Goal: Information Seeking & Learning: Learn about a topic

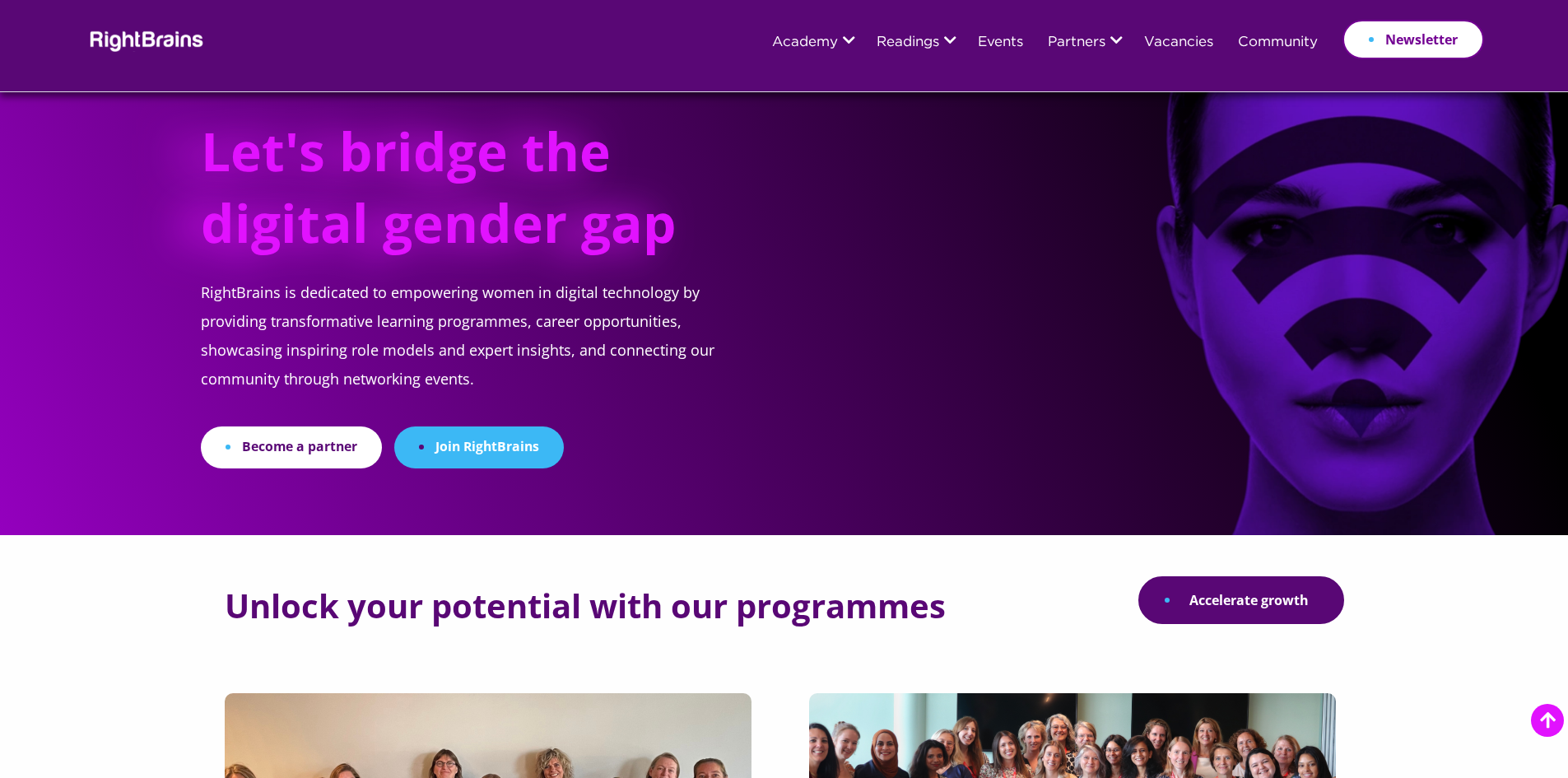
scroll to position [411, 0]
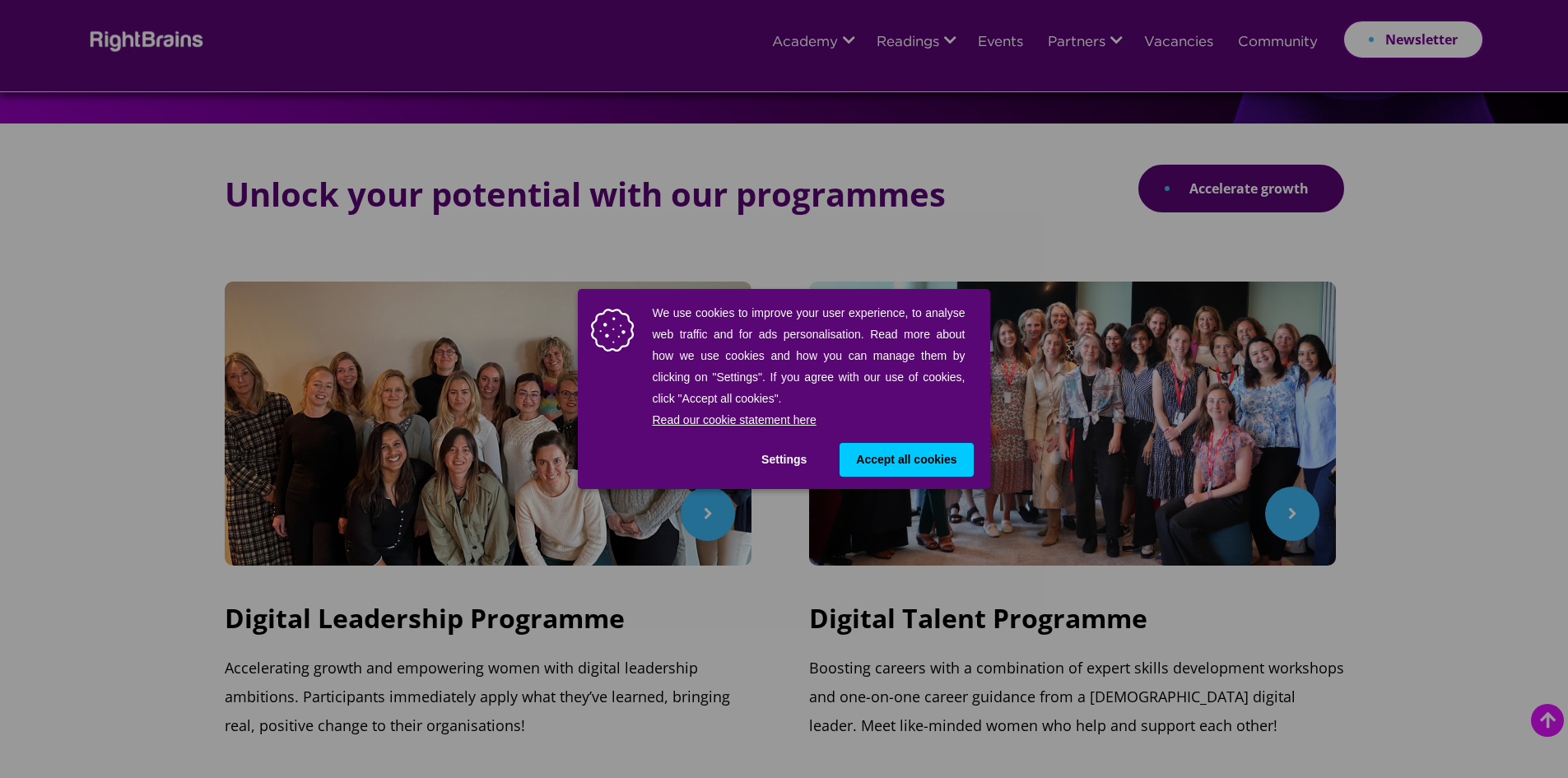
click at [1086, 219] on div "We use cookies to improve your user experience, to analyse web traffic and for …" at bounding box center [784, 389] width 1568 height 778
click at [887, 464] on span "Accept all cookies" at bounding box center [906, 459] width 101 height 18
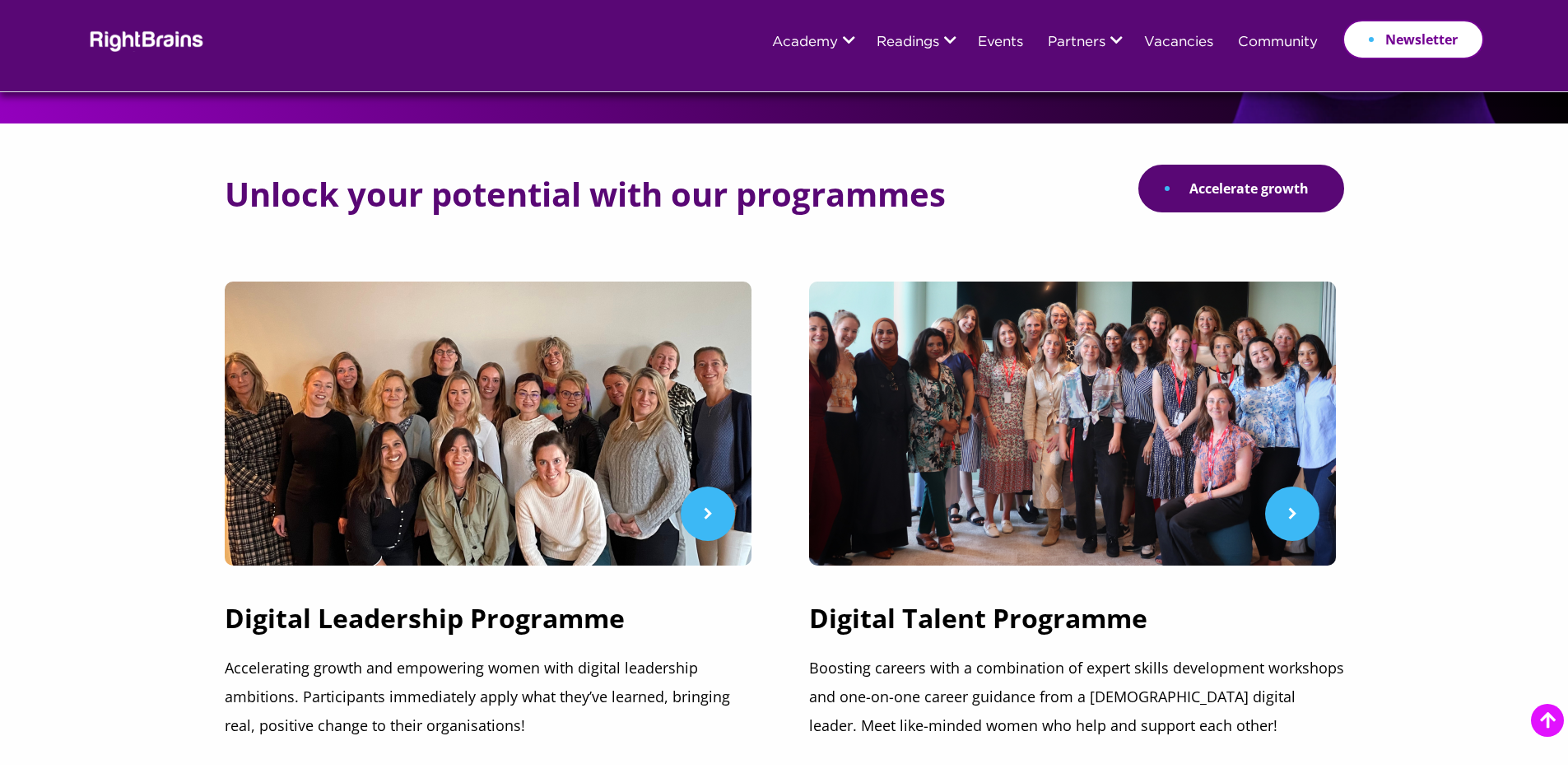
click at [958, 189] on div "Unlock your potential with our programmes Accelerate growth" at bounding box center [784, 188] width 1119 height 48
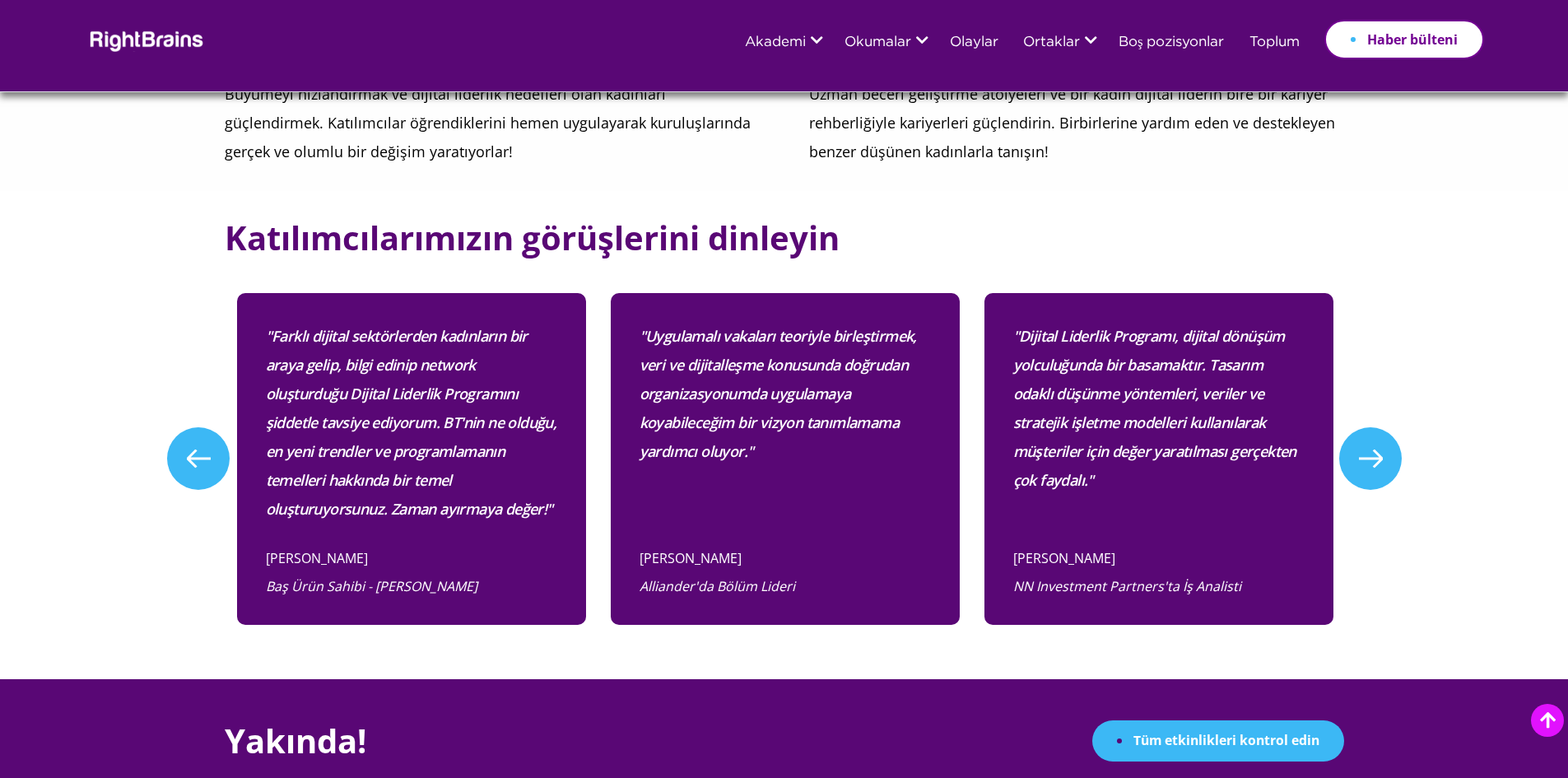
scroll to position [988, 0]
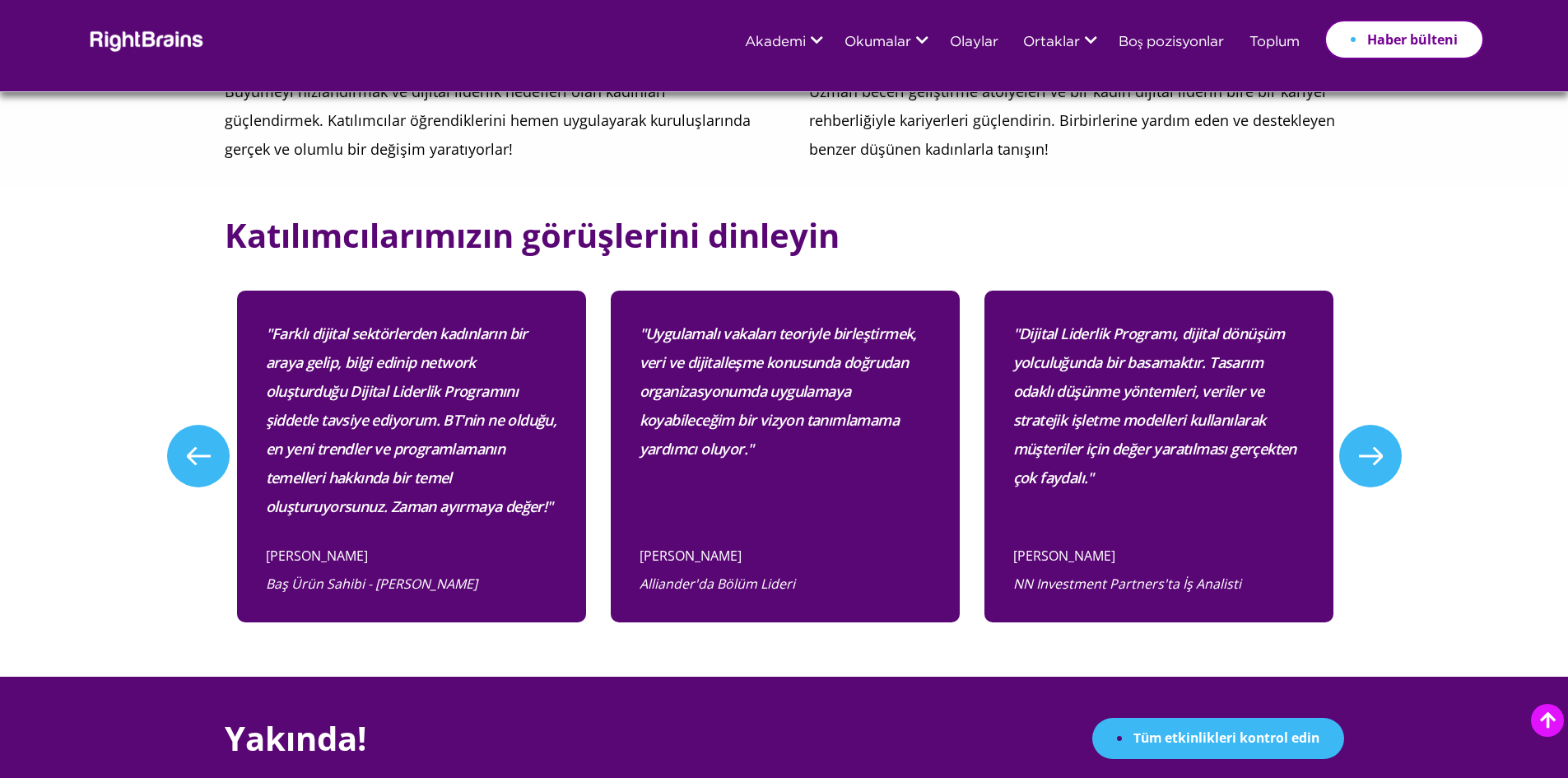
click at [1212, 136] on p "Uzman beceri geliştirme atölyeleri ve bir kadın dijital liderin bire bir kariye…" at bounding box center [1076, 121] width 535 height 87
click at [1199, 43] on font "Boş pozisyonlar" at bounding box center [1171, 42] width 106 height 12
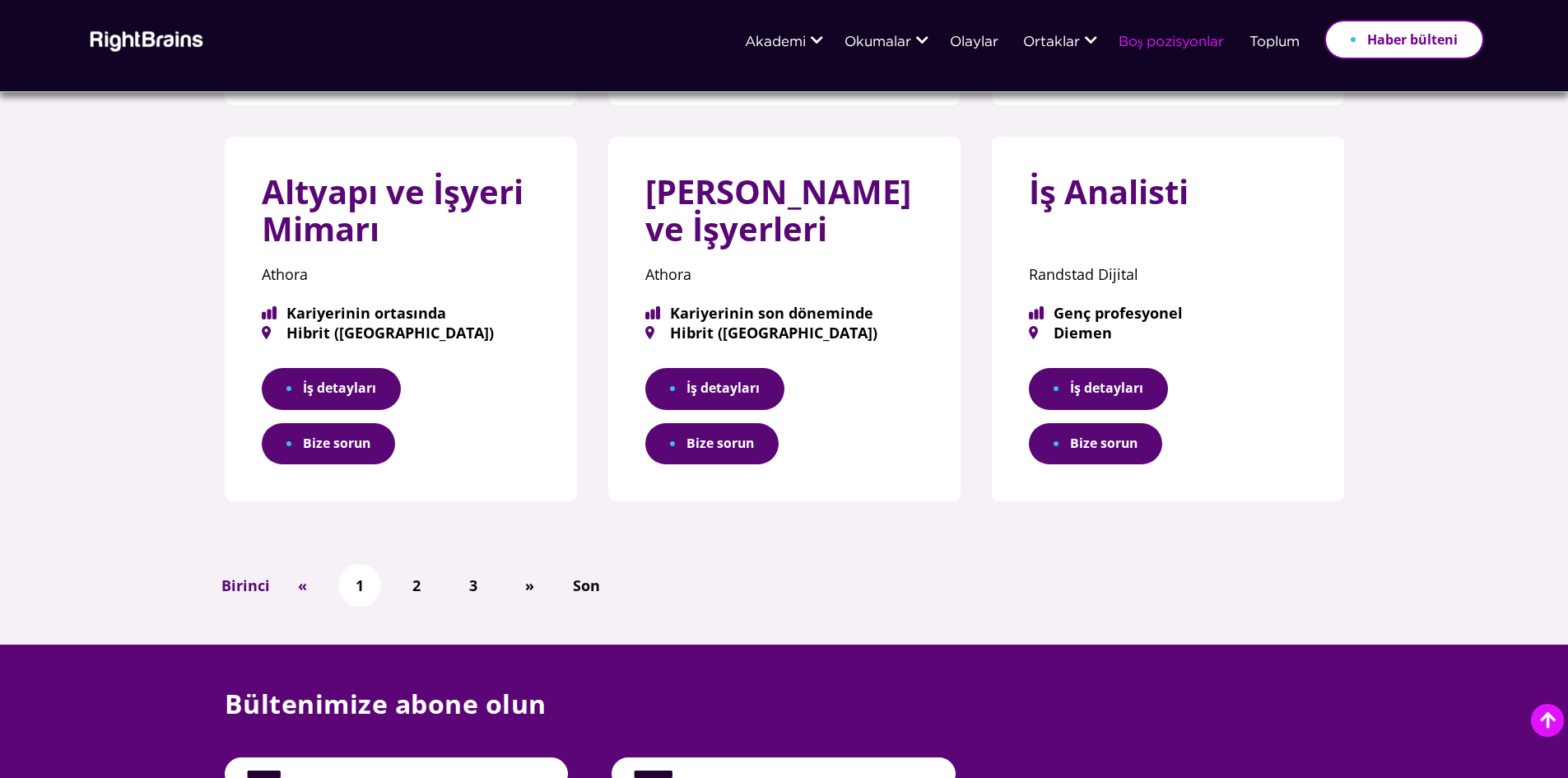
scroll to position [1070, 0]
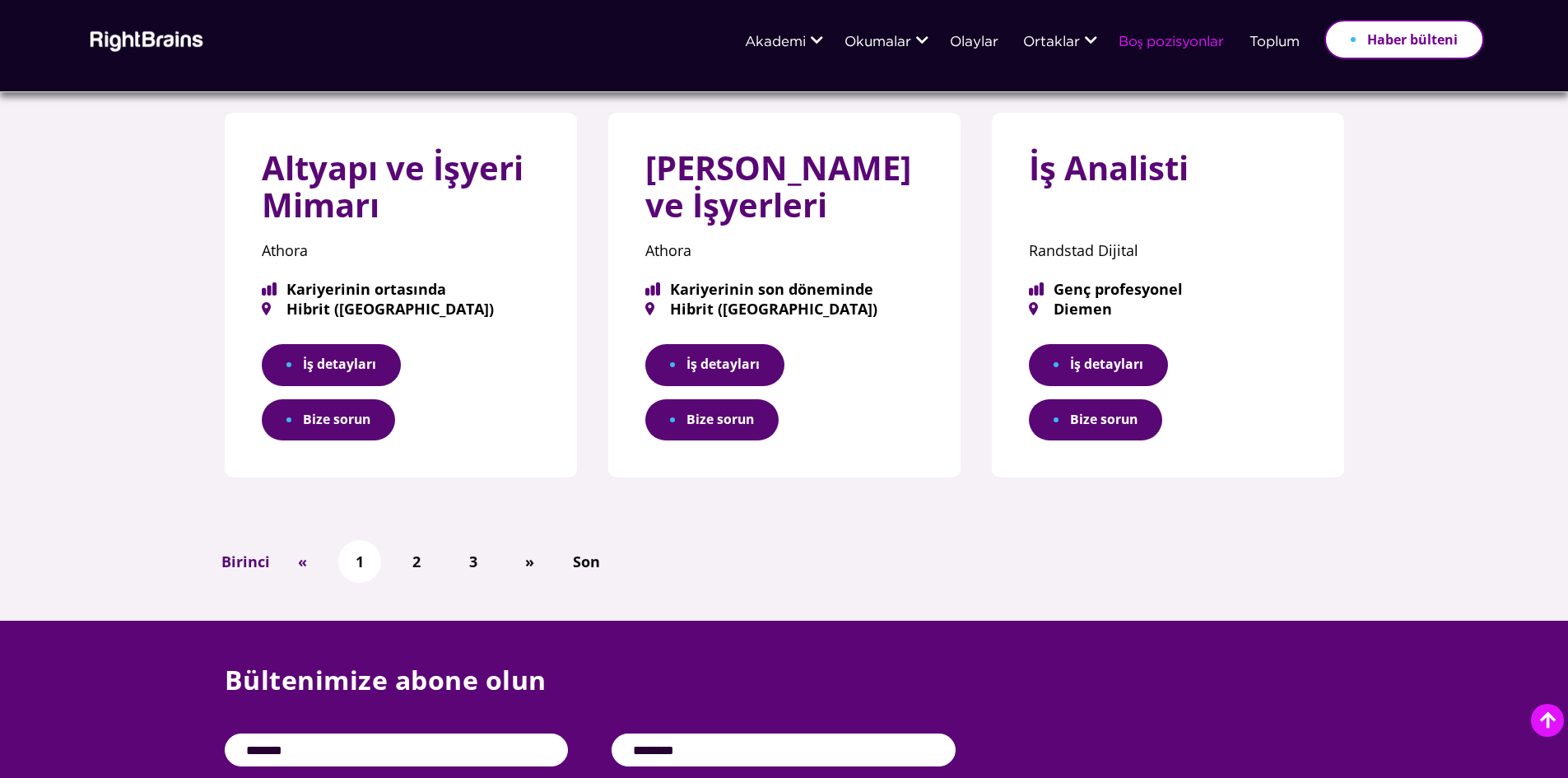
click at [399, 551] on li "2" at bounding box center [417, 561] width 43 height 43
click at [423, 559] on link "2" at bounding box center [416, 561] width 25 height 29
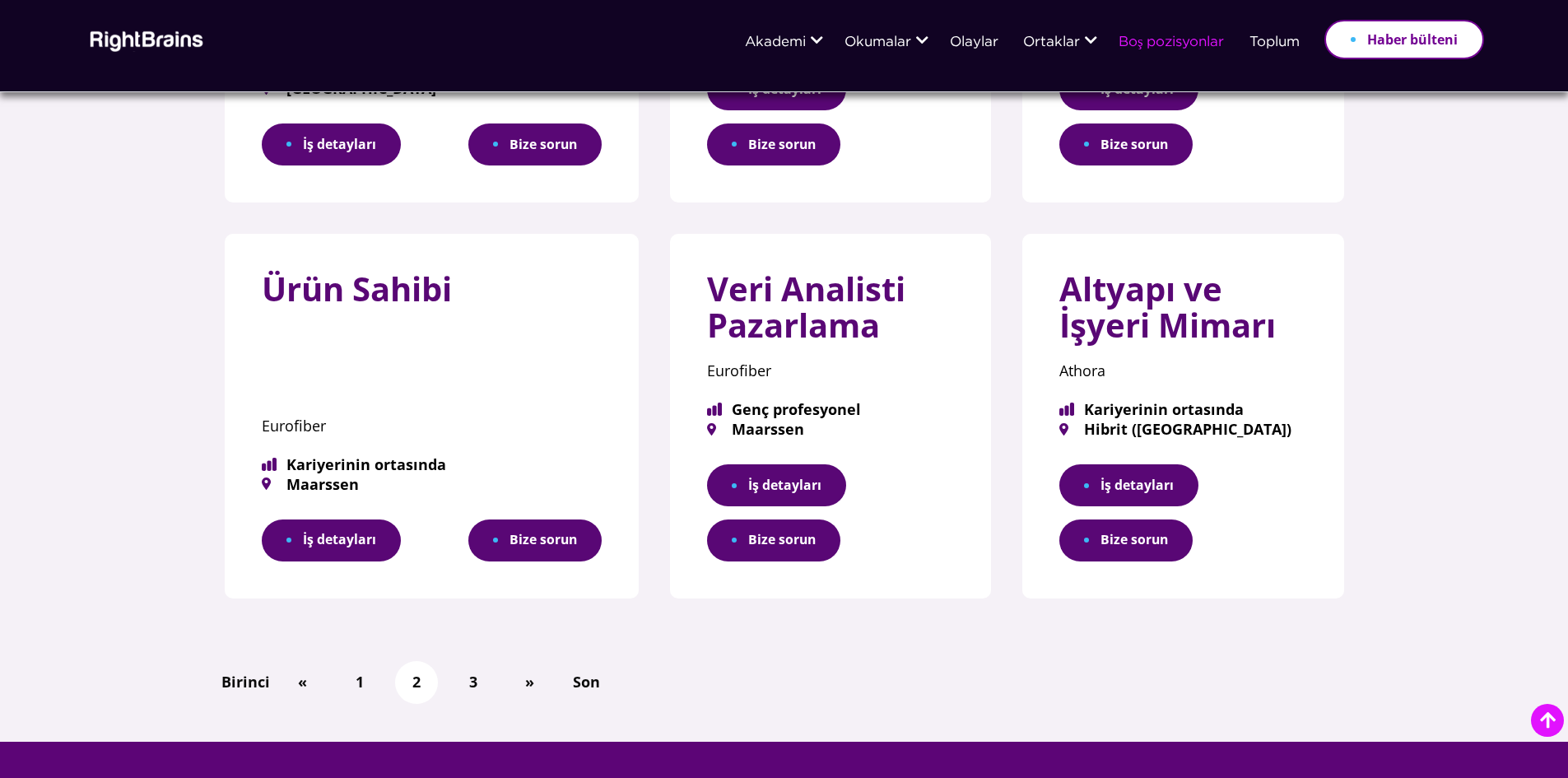
scroll to position [988, 0]
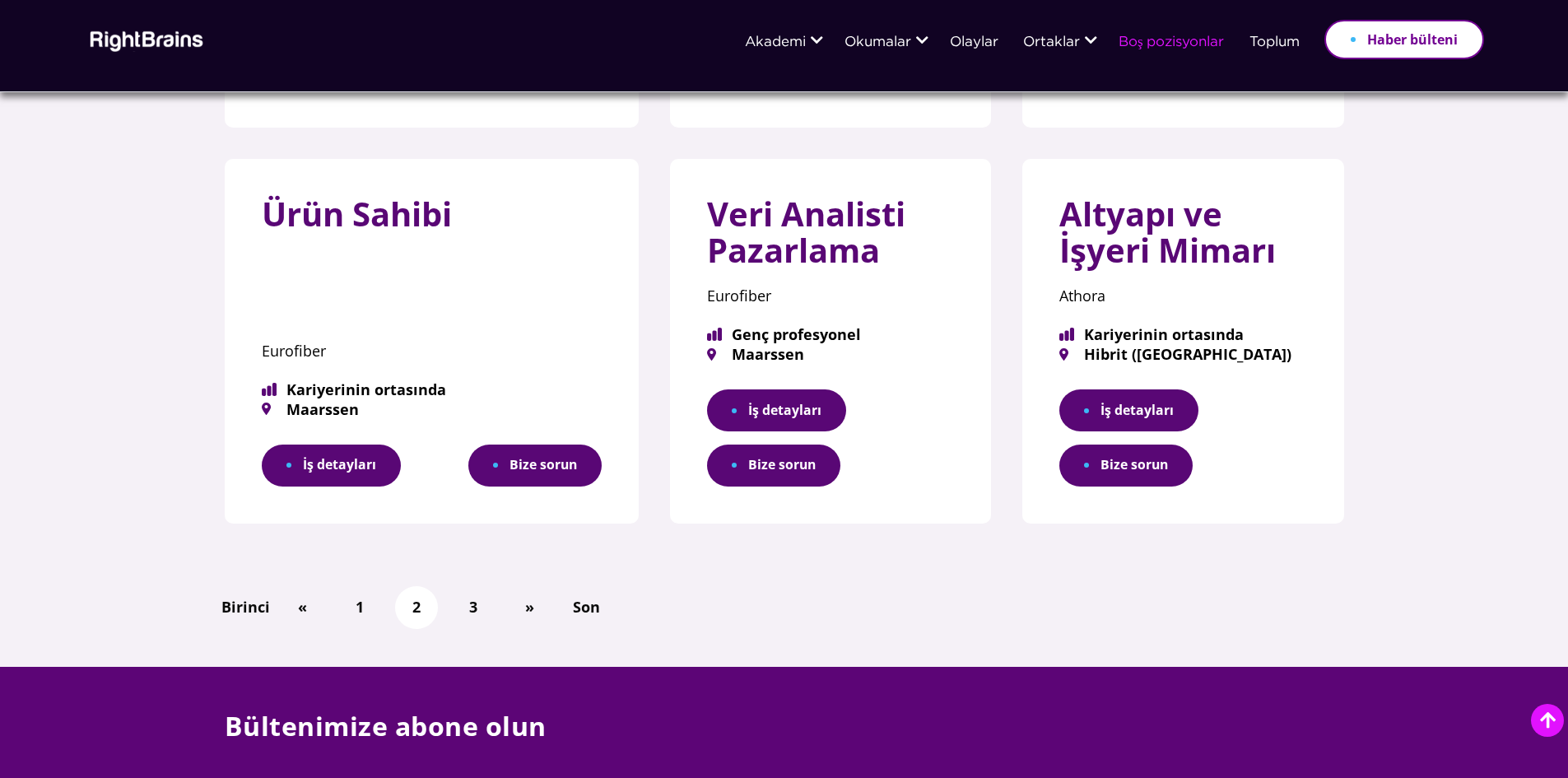
click at [748, 420] on font "İş detayları" at bounding box center [784, 410] width 73 height 19
click at [462, 621] on link "3" at bounding box center [473, 606] width 25 height 29
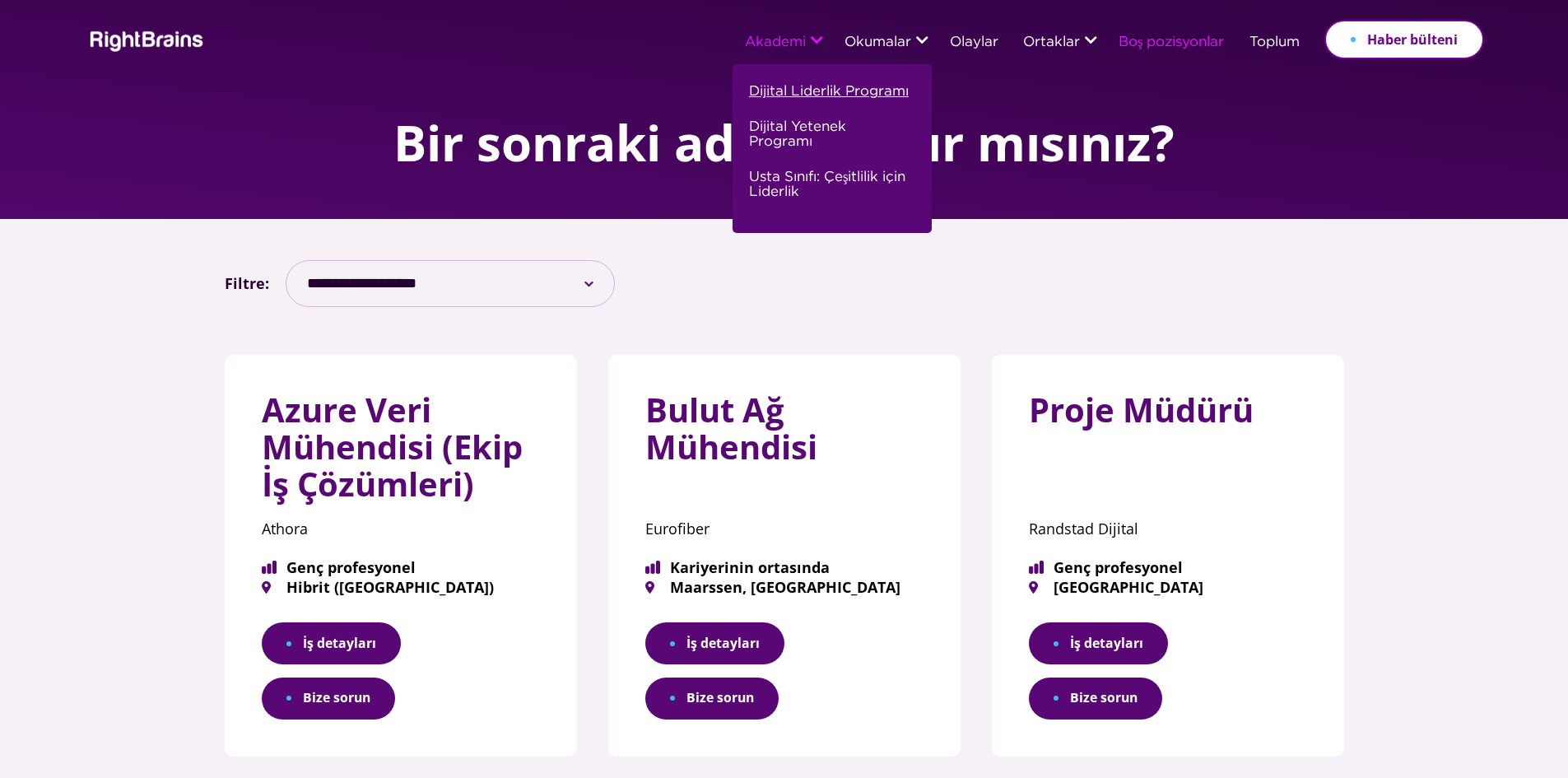
click at [814, 80] on link "Dijital Liderlik Programı" at bounding box center [828, 98] width 160 height 35
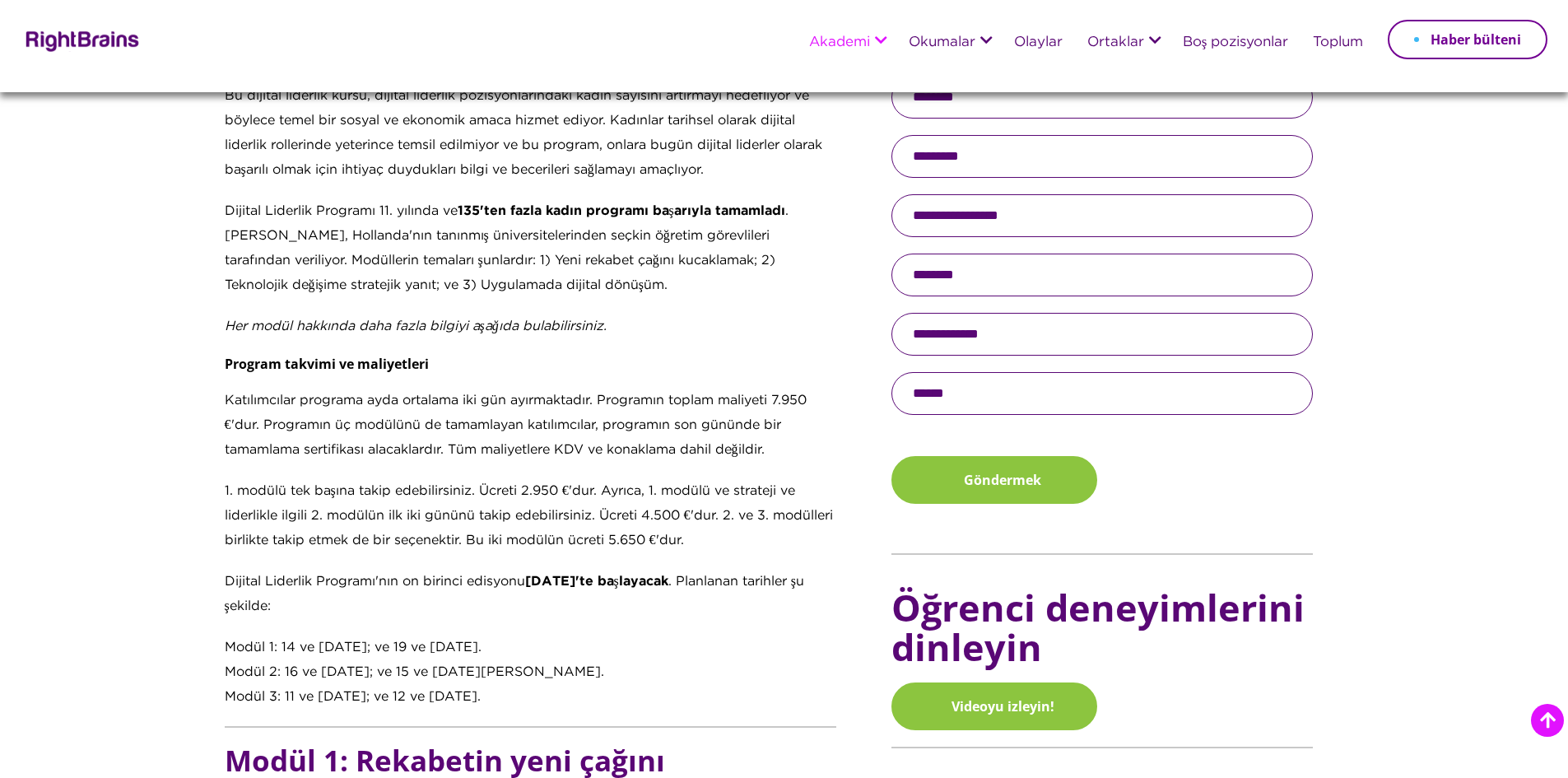
scroll to position [906, 0]
